Goal: Information Seeking & Learning: Learn about a topic

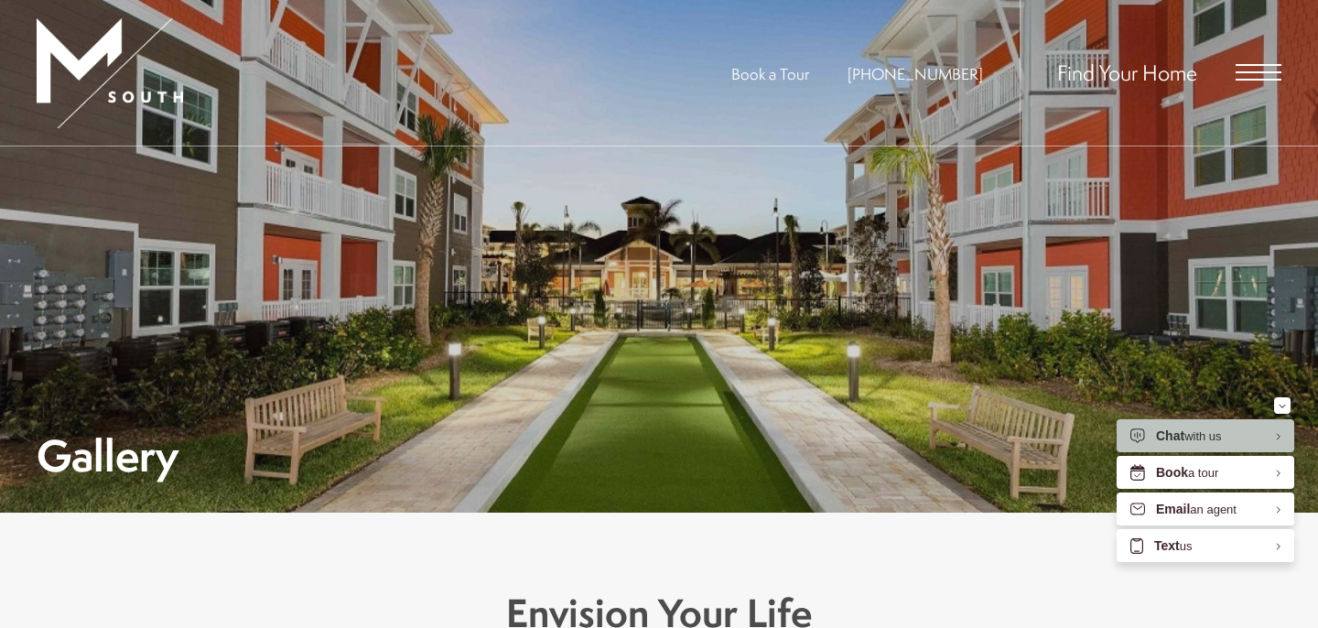
click at [1272, 89] on div "Find Your Home" at bounding box center [1151, 73] width 262 height 146
click at [1263, 78] on span "Open Menu" at bounding box center [1259, 72] width 46 height 16
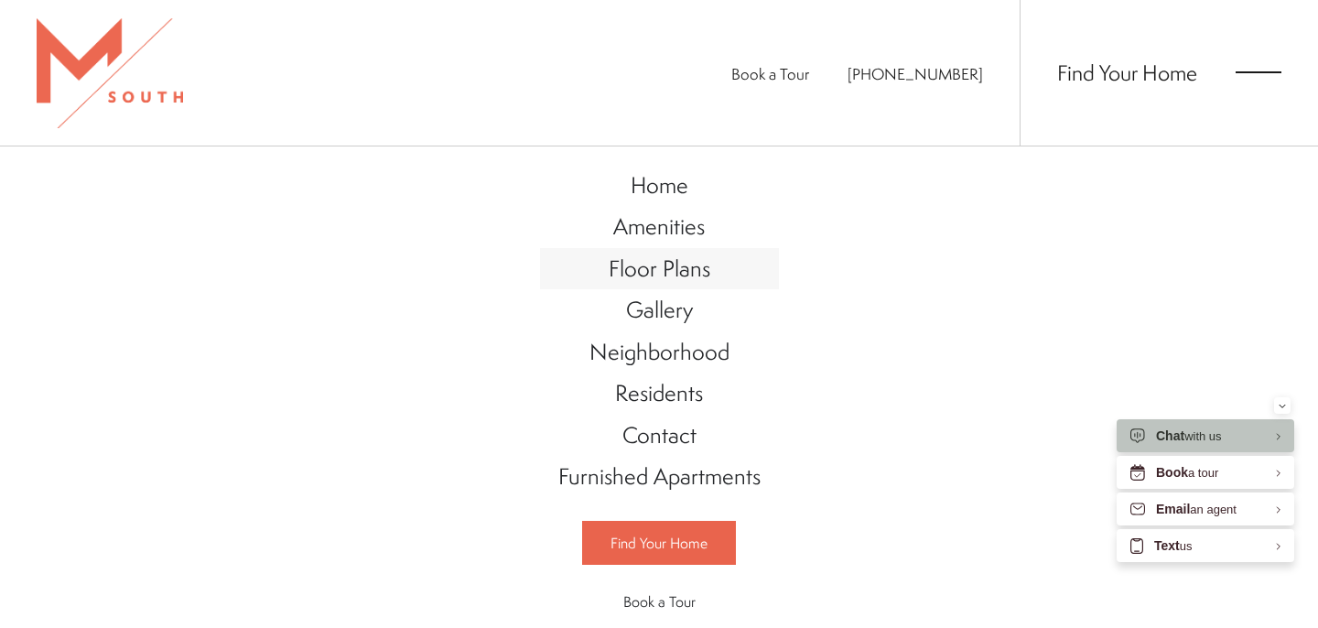
click at [667, 261] on span "Floor Plans" at bounding box center [660, 268] width 102 height 31
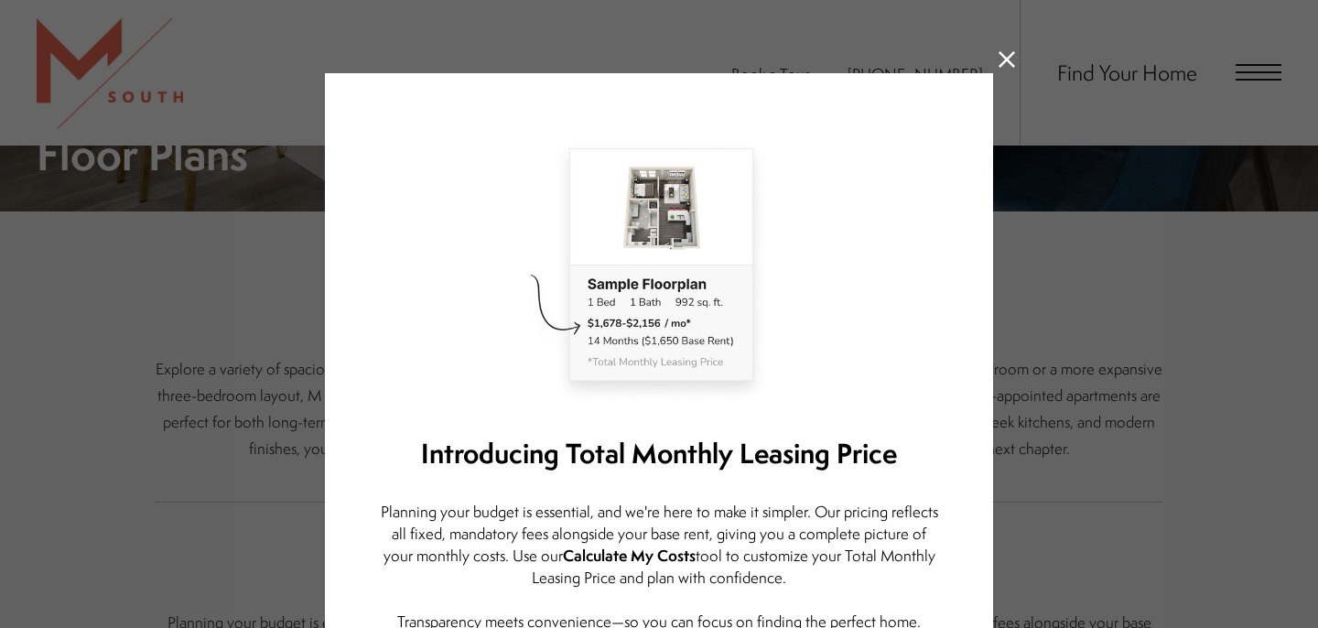
scroll to position [920, 0]
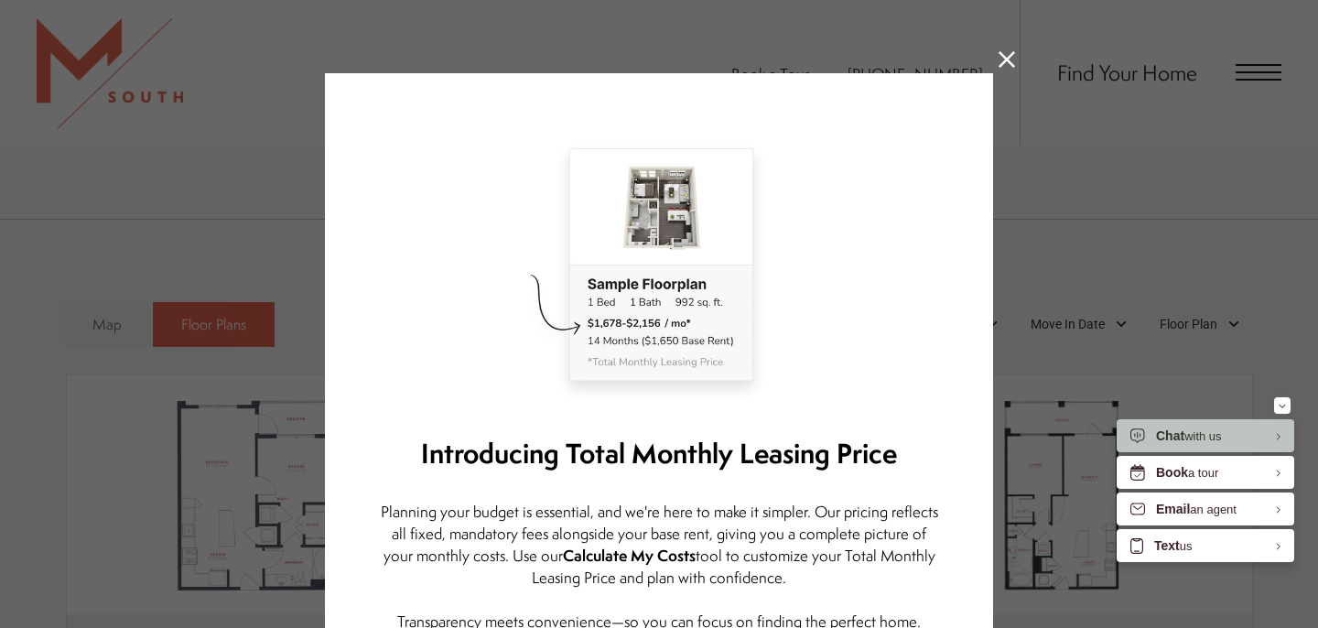
click at [1003, 64] on icon at bounding box center [1007, 59] width 16 height 16
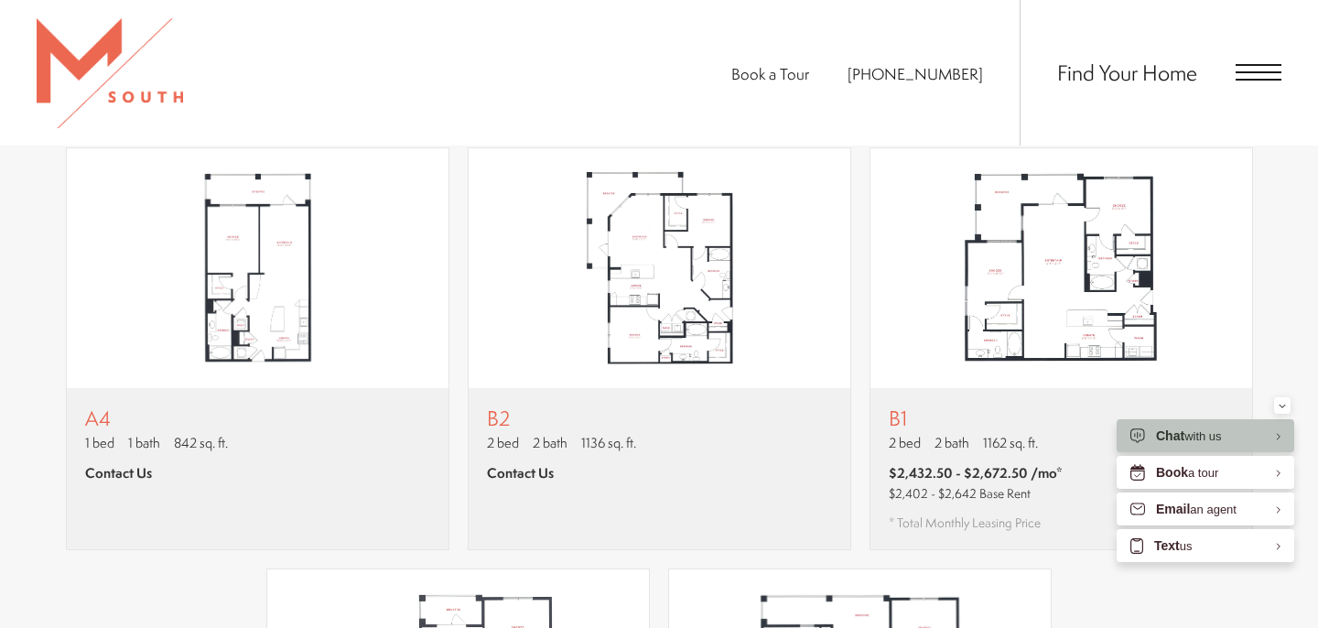
scroll to position [1568, 0]
click at [1072, 233] on img "View floor plan B1" at bounding box center [1062, 267] width 382 height 240
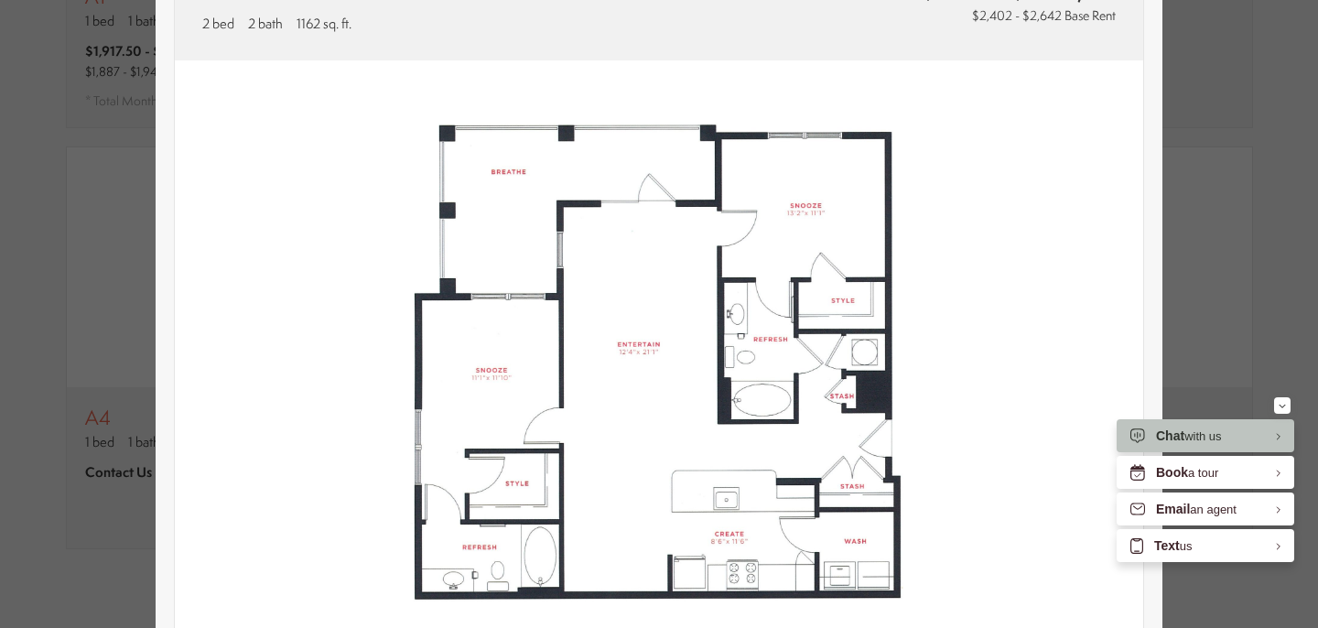
scroll to position [156, 0]
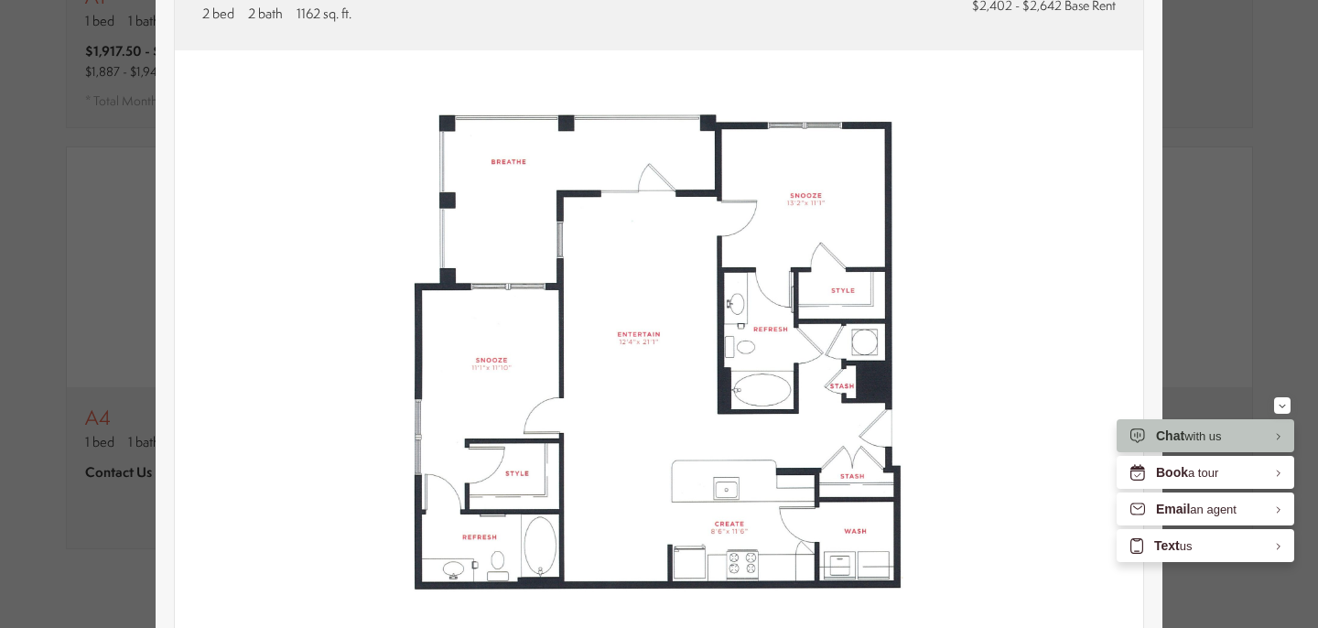
click at [1008, 194] on img at bounding box center [659, 354] width 969 height 608
click at [1272, 121] on div "B1 2 bed 2 bath 1162 sq. ft. $2,432.50 - $2,672.50 /mo* $2,402 - $2,642 Base Re…" at bounding box center [659, 314] width 1318 height 628
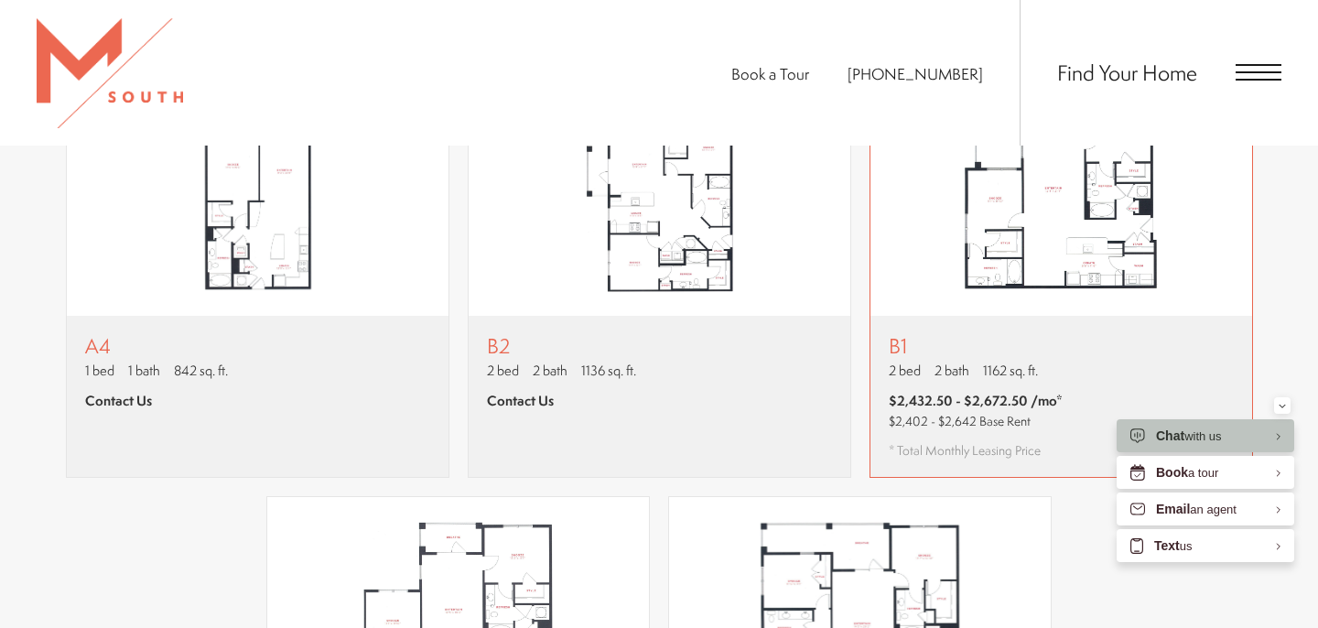
scroll to position [1638, 0]
click at [1106, 234] on img "View floor plan B1" at bounding box center [1062, 198] width 382 height 240
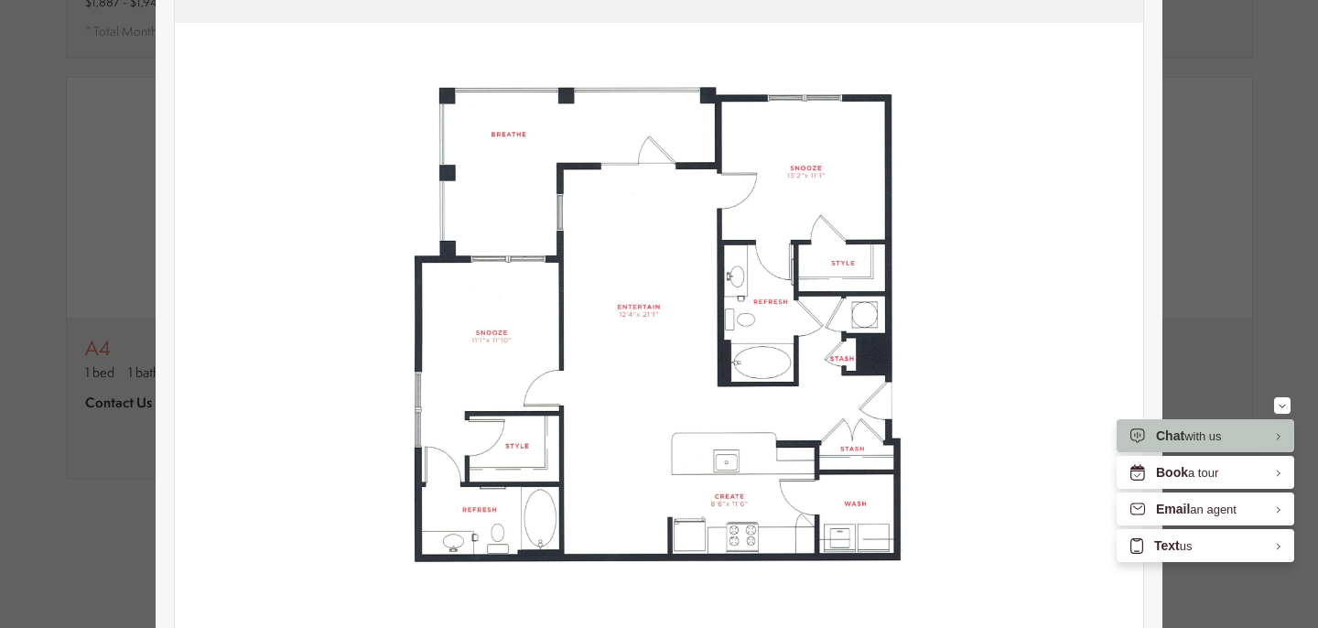
scroll to position [243, 0]
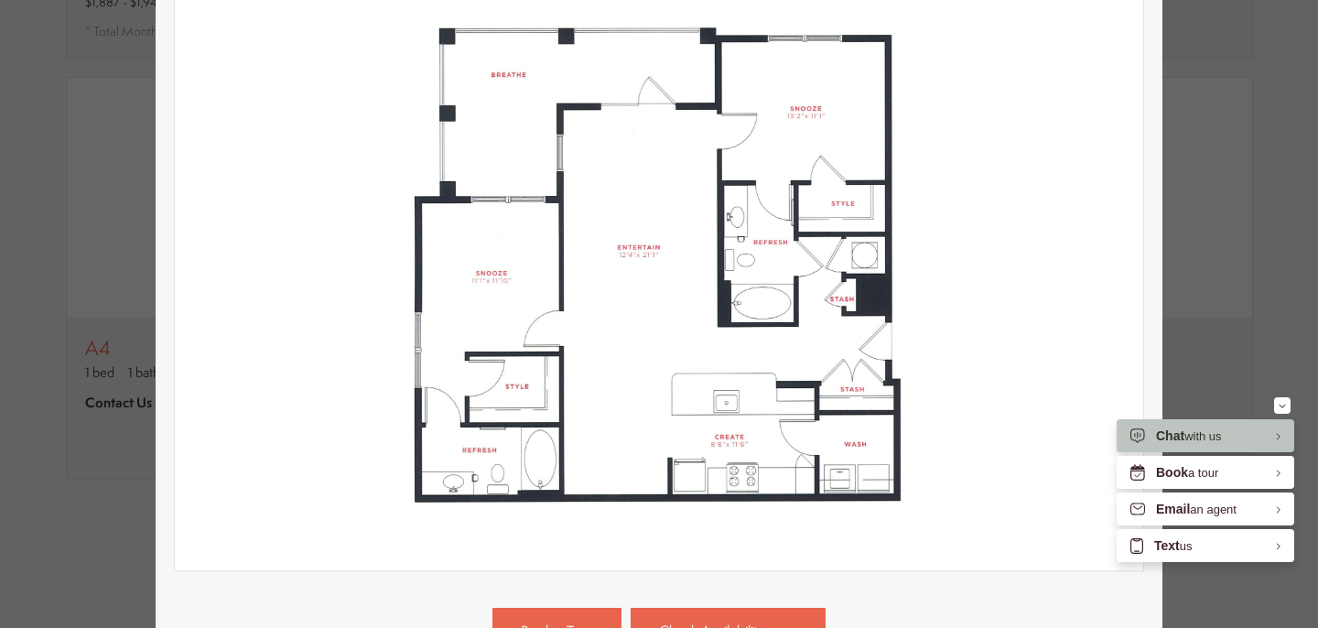
click at [1224, 320] on div "B1 2 bed 2 bath 1162 sq. ft. $2,432.50 - $2,672.50 /mo* $2,402 - $2,642 Base Re…" at bounding box center [659, 314] width 1318 height 628
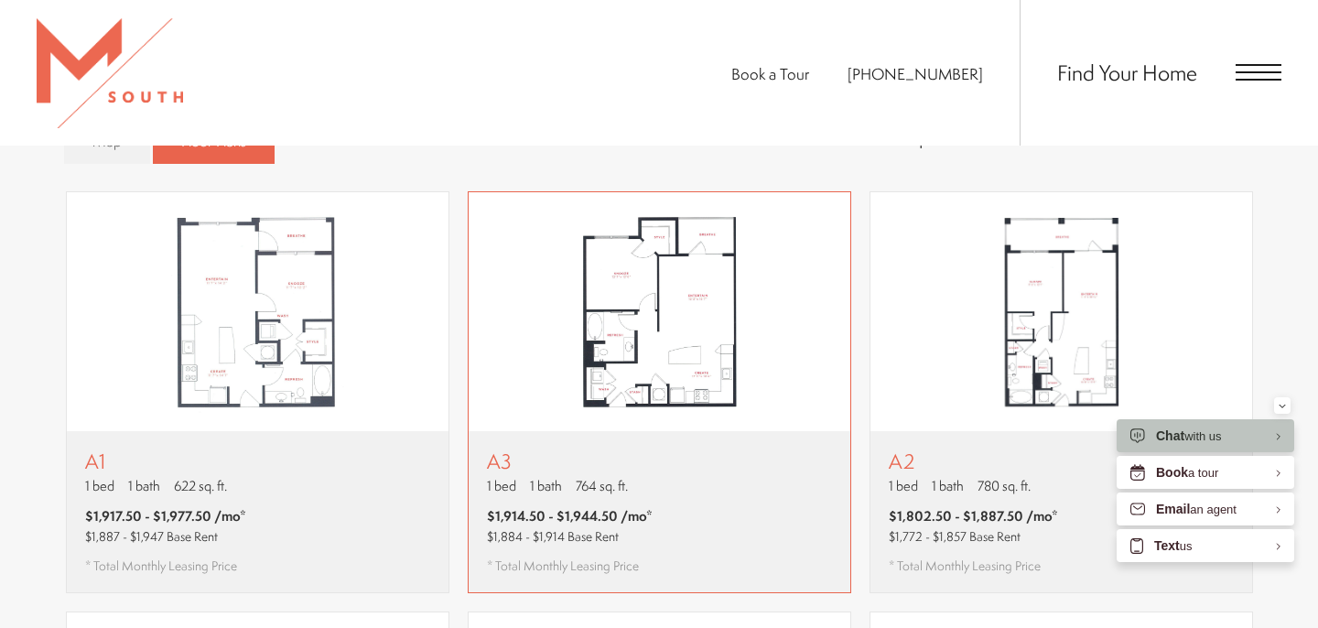
scroll to position [1107, 0]
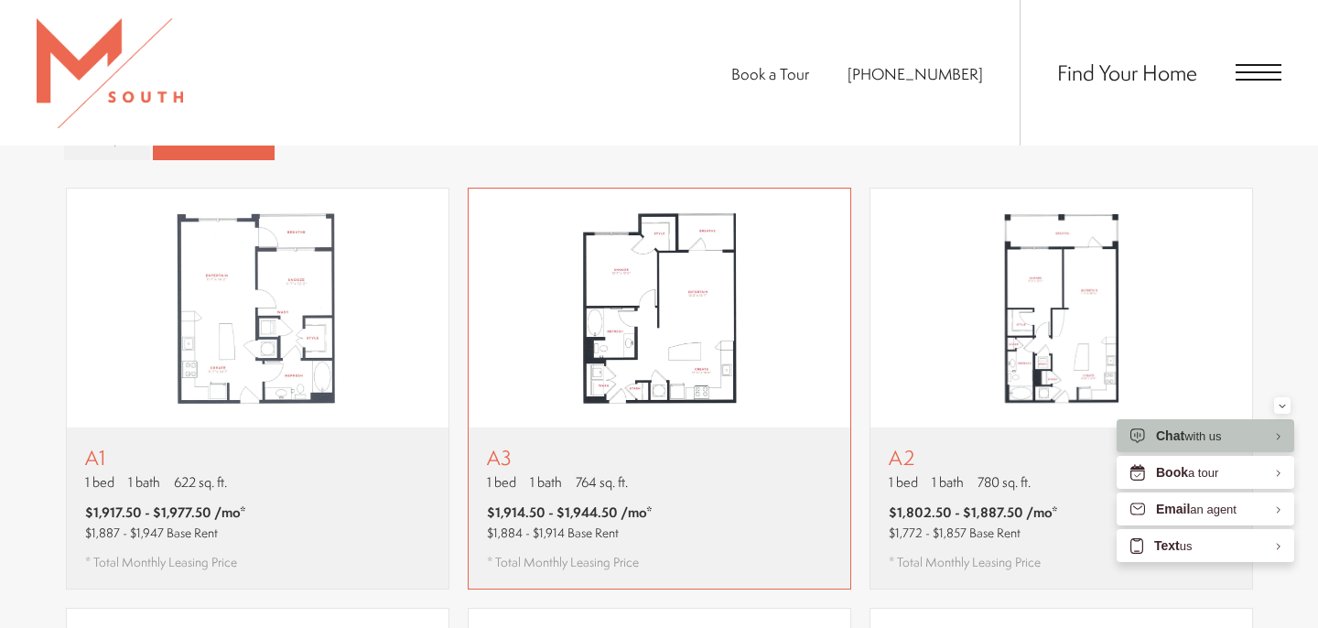
click at [667, 280] on img "View floor plan A3" at bounding box center [660, 309] width 382 height 240
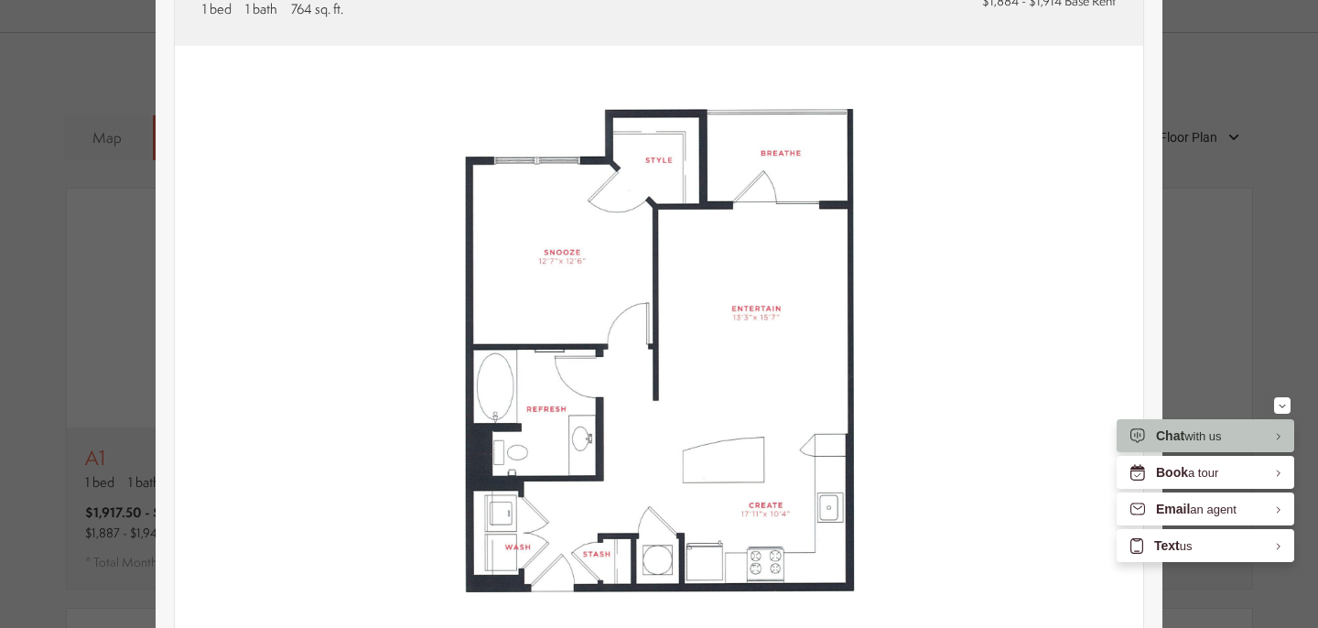
click at [1229, 127] on div "A3 1 bed 1 bath 764 sq. ft. $1,914.50 - $1,944.50 /mo* $1,884 - $1,914 Base Ren…" at bounding box center [659, 314] width 1318 height 628
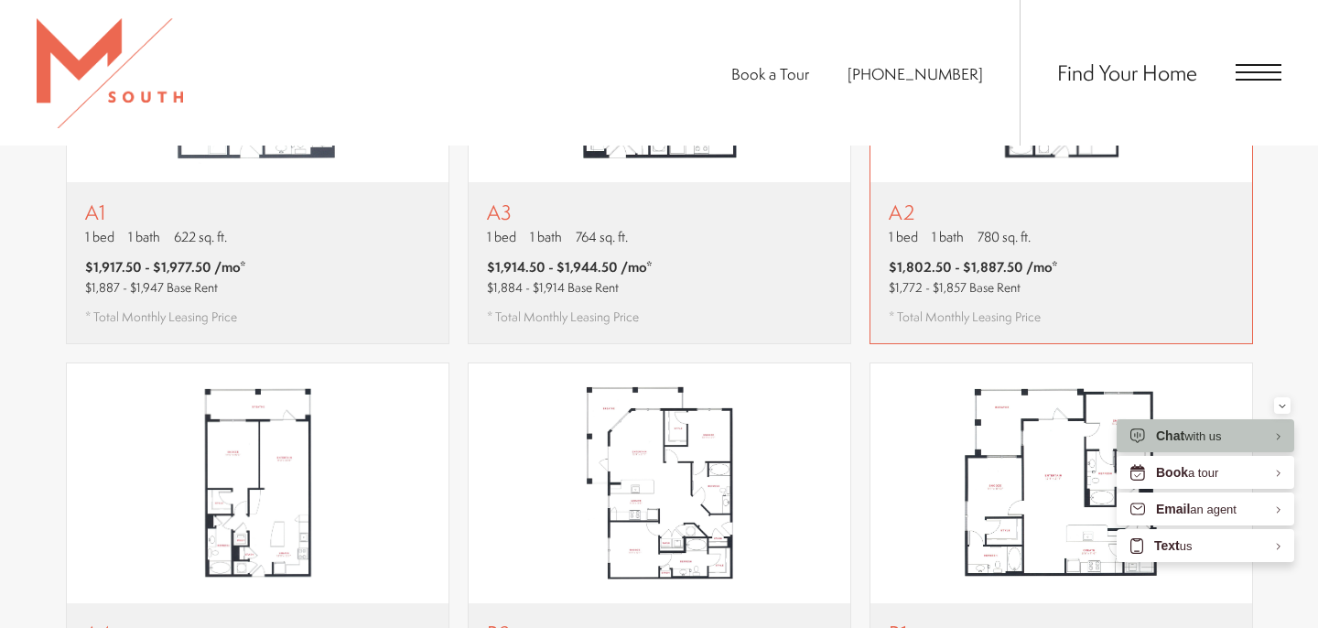
scroll to position [1456, 0]
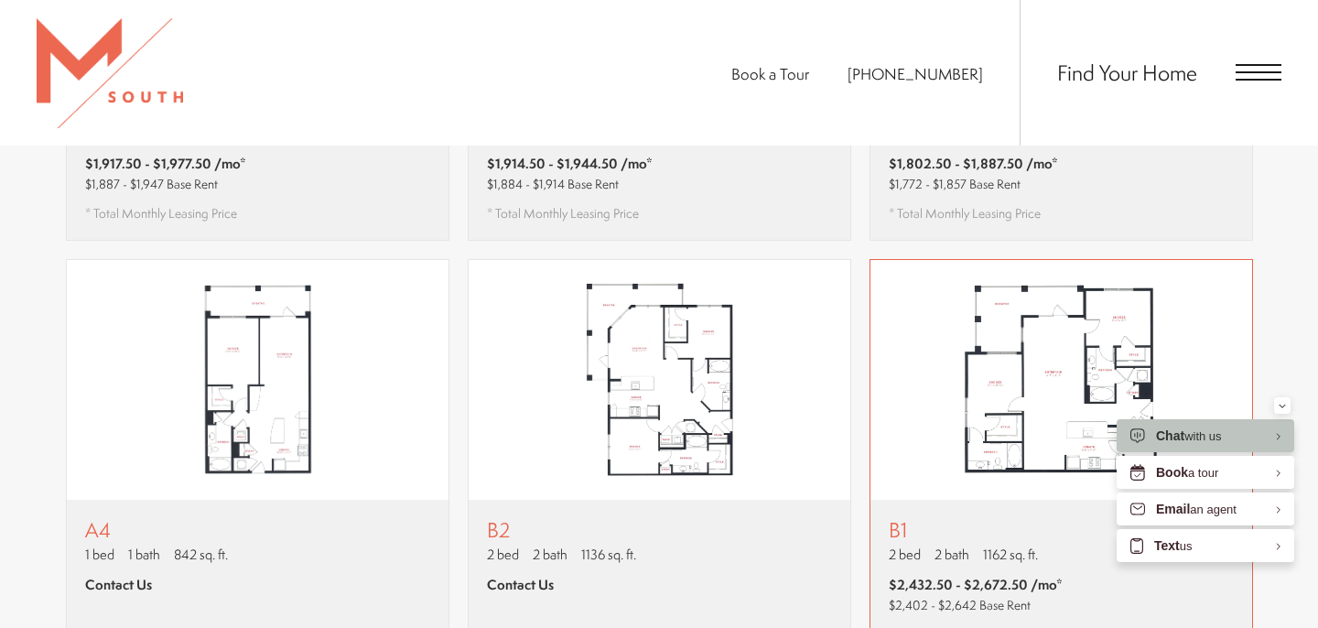
click at [1078, 290] on img "View floor plan B1" at bounding box center [1062, 380] width 382 height 240
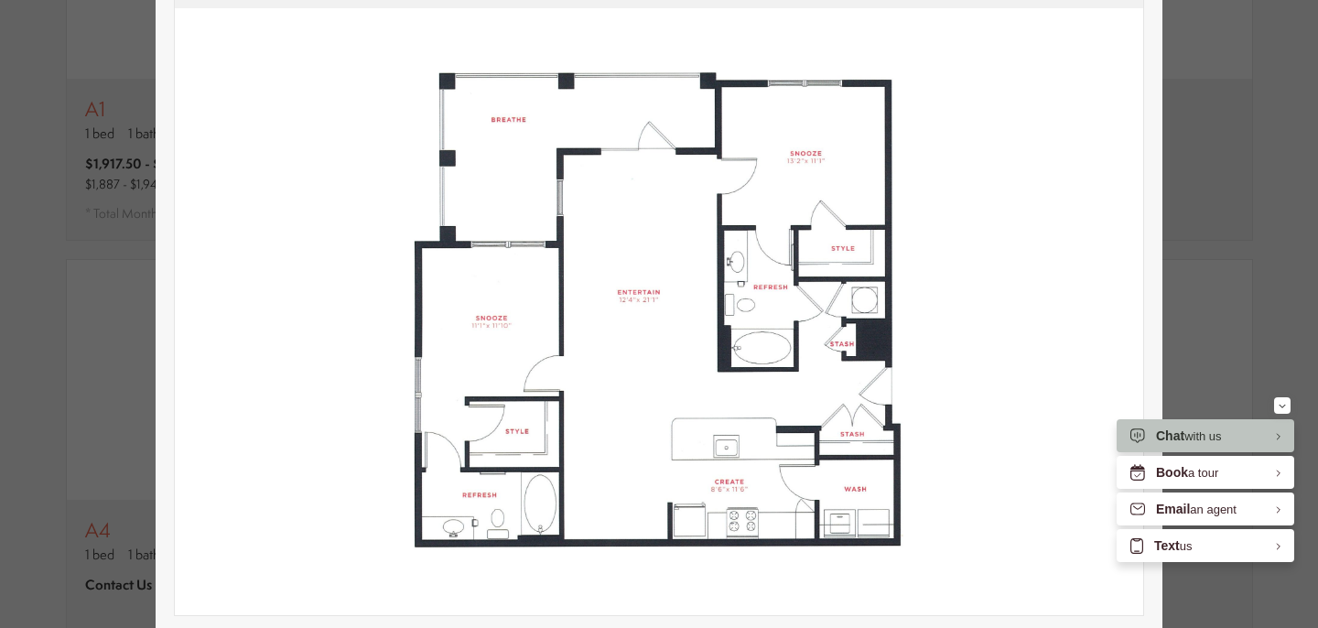
scroll to position [205, 0]
